Goal: Find contact information: Find phone

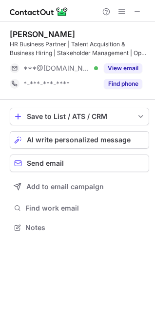
scroll to position [221, 155]
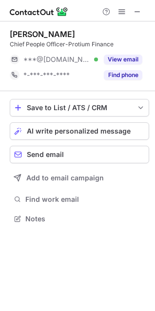
scroll to position [212, 155]
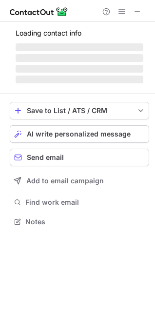
scroll to position [221, 155]
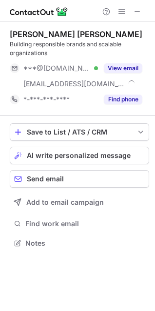
scroll to position [236, 155]
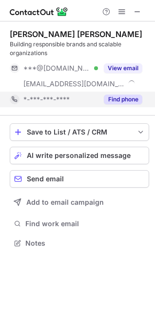
click at [114, 97] on button "Find phone" at bounding box center [123, 100] width 38 height 10
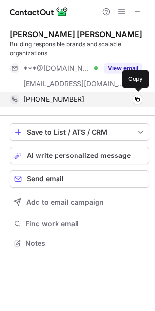
click at [72, 100] on span "+919972833483" at bounding box center [53, 99] width 61 height 9
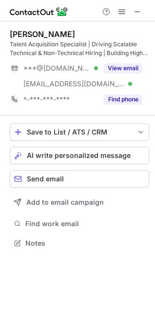
scroll to position [236, 155]
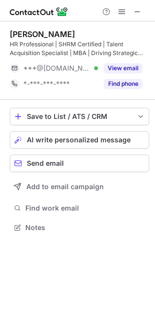
scroll to position [221, 155]
click at [119, 86] on button "Find phone" at bounding box center [123, 84] width 38 height 10
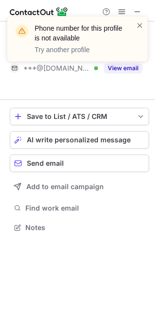
scroll to position [205, 155]
click at [138, 10] on div "Phone number for this profile is not available Try another profile" at bounding box center [78, 43] width 156 height 72
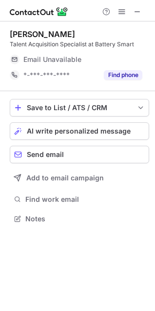
scroll to position [212, 155]
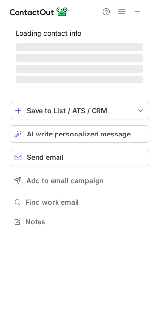
scroll to position [236, 155]
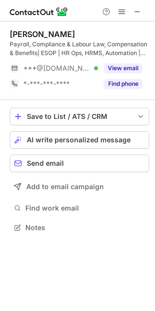
scroll to position [221, 155]
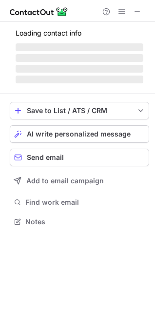
scroll to position [212, 155]
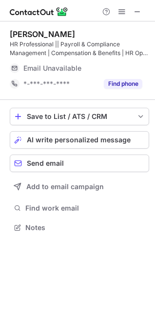
scroll to position [221, 155]
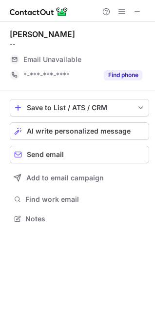
scroll to position [212, 155]
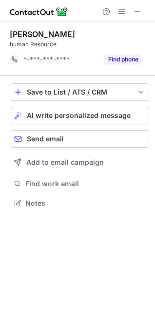
scroll to position [196, 155]
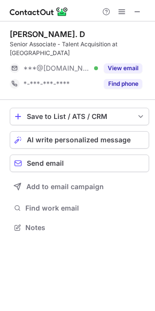
scroll to position [212, 155]
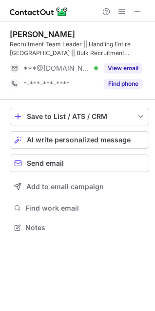
scroll to position [221, 155]
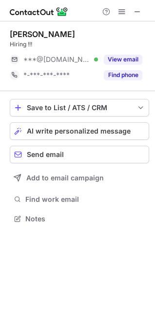
scroll to position [212, 155]
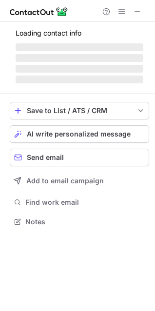
scroll to position [236, 155]
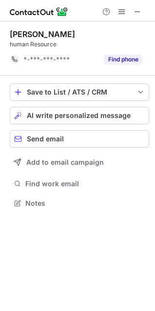
scroll to position [196, 155]
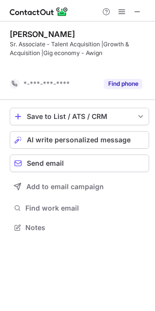
scroll to position [205, 155]
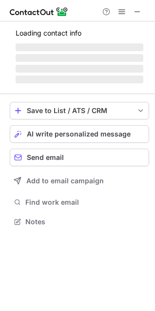
scroll to position [212, 155]
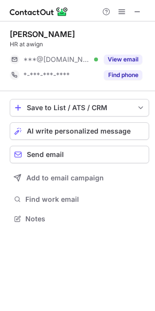
scroll to position [212, 155]
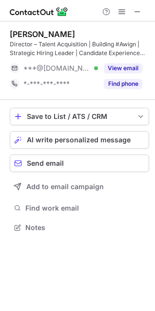
scroll to position [221, 155]
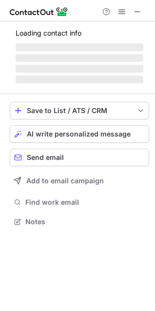
scroll to position [221, 155]
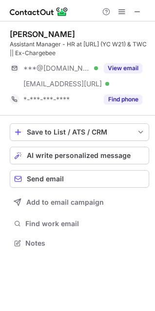
scroll to position [236, 155]
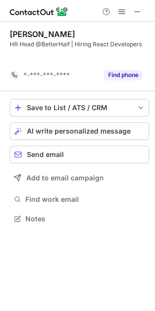
scroll to position [196, 155]
